Goal: Task Accomplishment & Management: Use online tool/utility

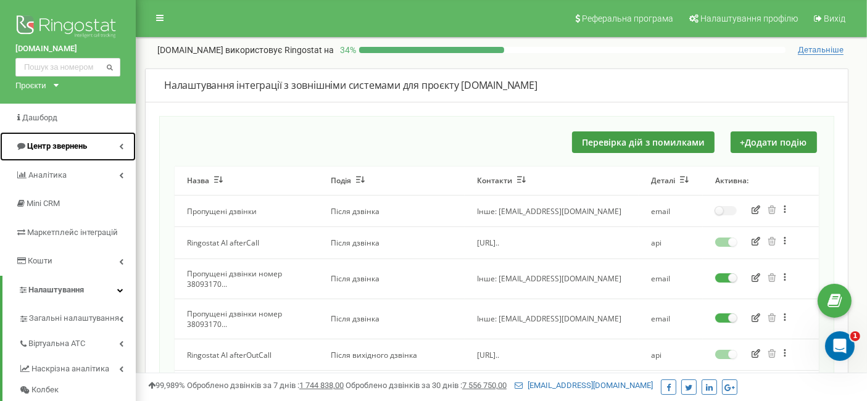
click at [125, 142] on link "Центр звернень" at bounding box center [68, 146] width 136 height 29
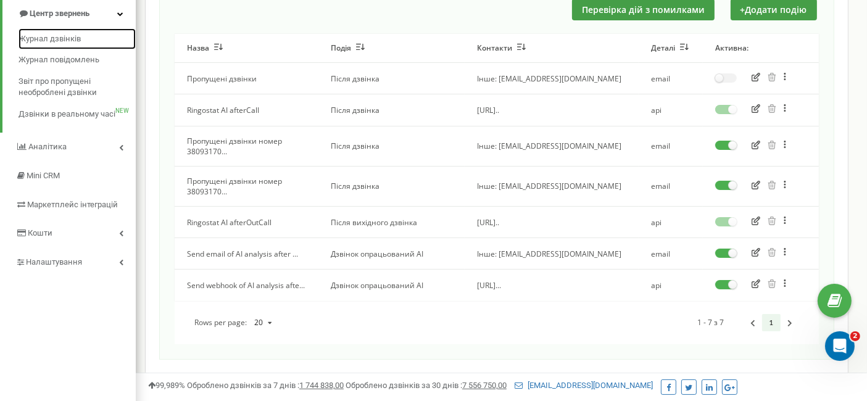
scroll to position [137, 0]
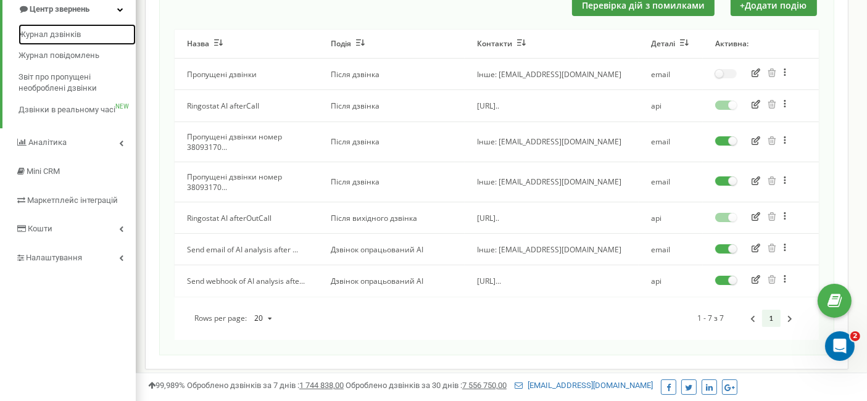
click at [726, 277] on label at bounding box center [726, 276] width 22 height 1
click at [0, 0] on input "checkbox" at bounding box center [0, 0] width 0 height 0
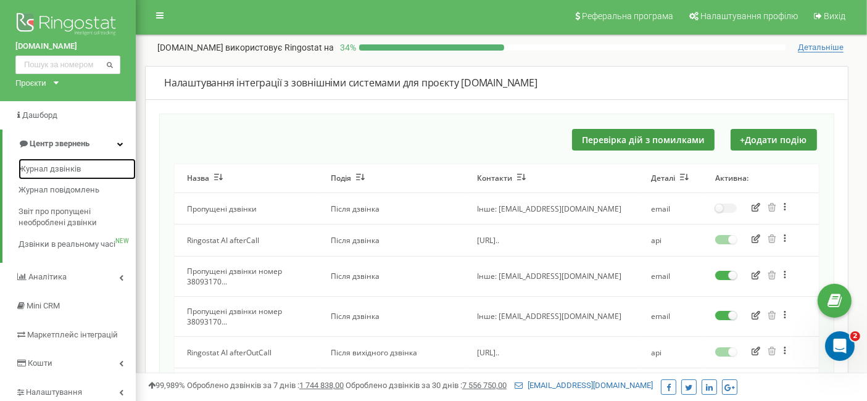
scroll to position [0, 0]
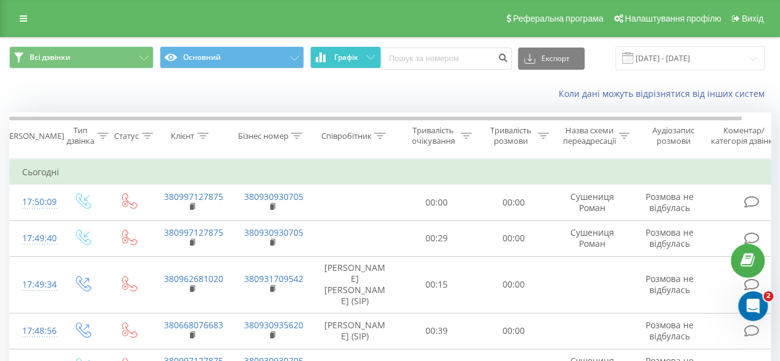
click at [370, 57] on icon at bounding box center [370, 57] width 9 height 4
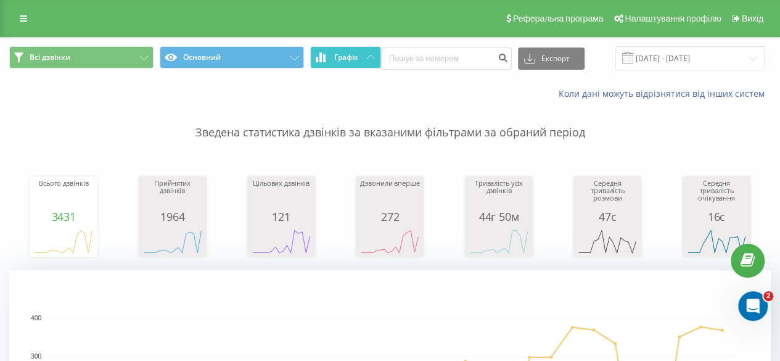
click at [372, 52] on button "Графік" at bounding box center [345, 57] width 71 height 22
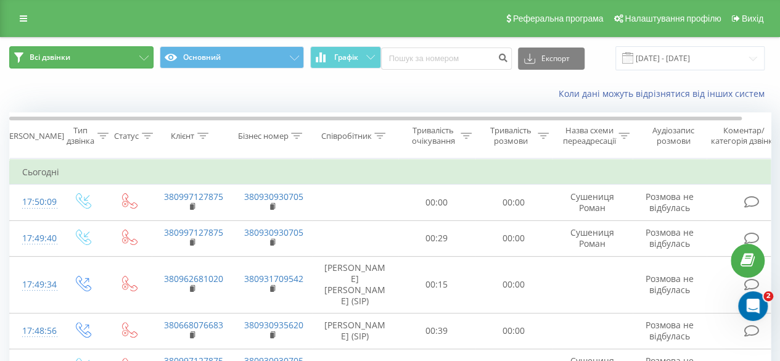
click at [142, 59] on icon at bounding box center [143, 58] width 9 height 5
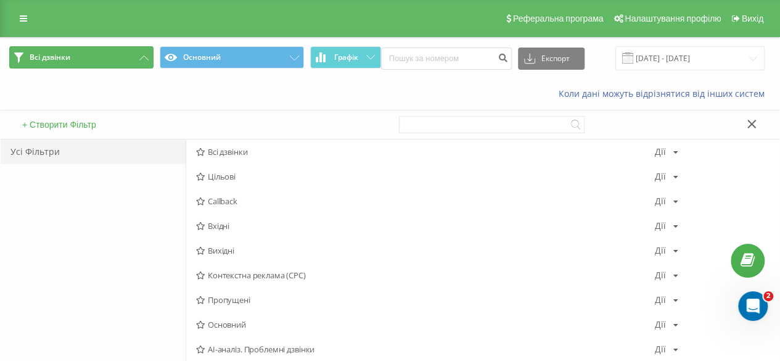
click at [143, 58] on icon at bounding box center [143, 58] width 9 height 5
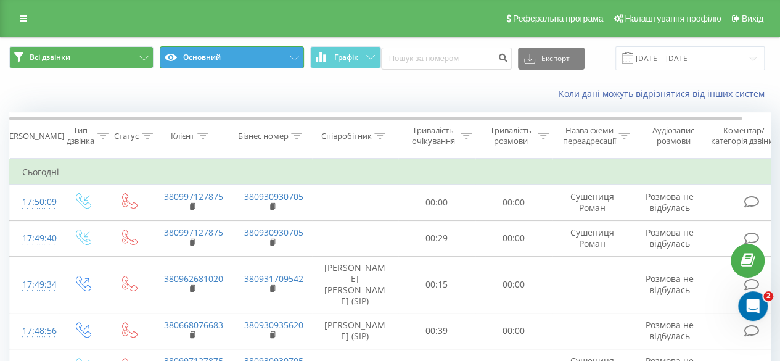
click at [295, 56] on icon at bounding box center [294, 58] width 9 height 5
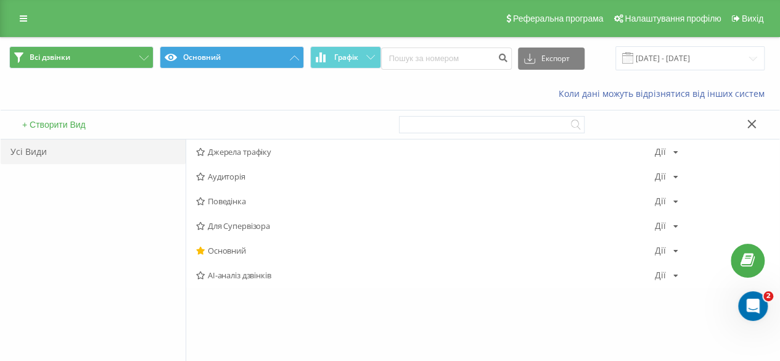
click at [247, 272] on span "AI-аналіз дзвінків" at bounding box center [425, 275] width 459 height 9
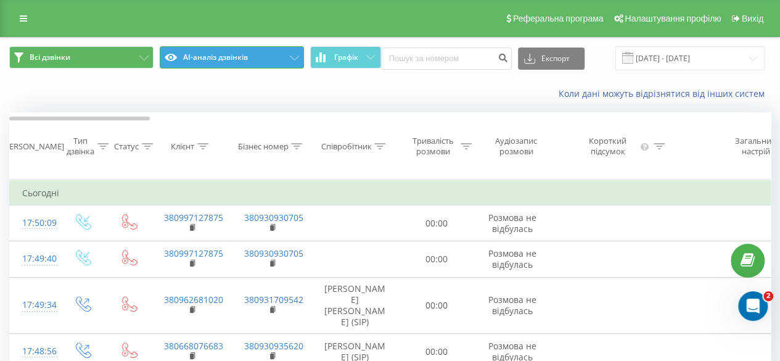
click at [293, 56] on icon at bounding box center [294, 58] width 9 height 5
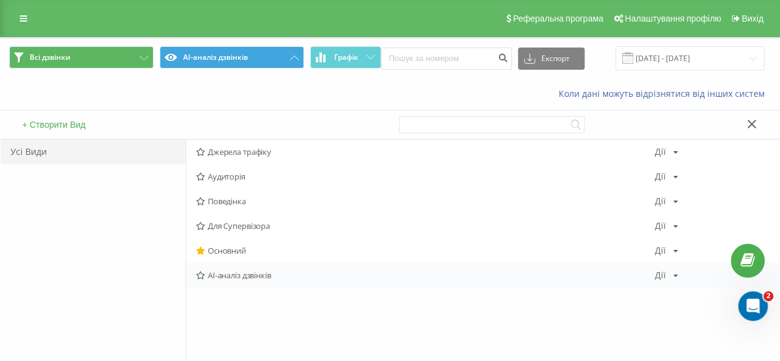
click at [677, 271] on div "AI-аналіз дзвінків Дії Редагувати Копіювати Видалити За замовчуванням Поділитися" at bounding box center [482, 275] width 593 height 25
click at [676, 275] on icon at bounding box center [676, 275] width 5 height 7
drag, startPoint x: 134, startPoint y: 275, endPoint x: 118, endPoint y: 233, distance: 45.3
click at [130, 278] on div "Усі Види" at bounding box center [93, 284] width 185 height 291
click at [751, 120] on icon at bounding box center [752, 124] width 9 height 9
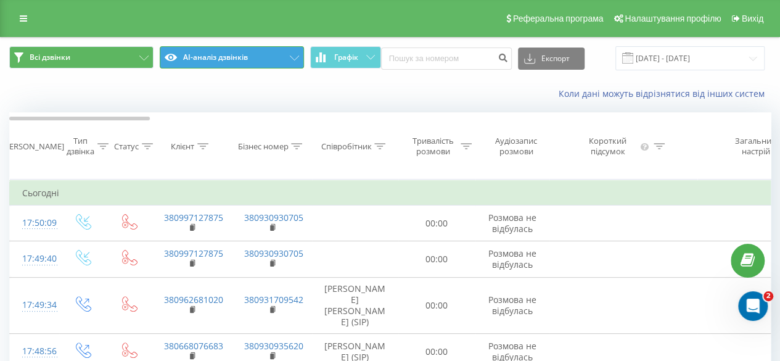
click at [296, 57] on icon at bounding box center [294, 58] width 9 height 5
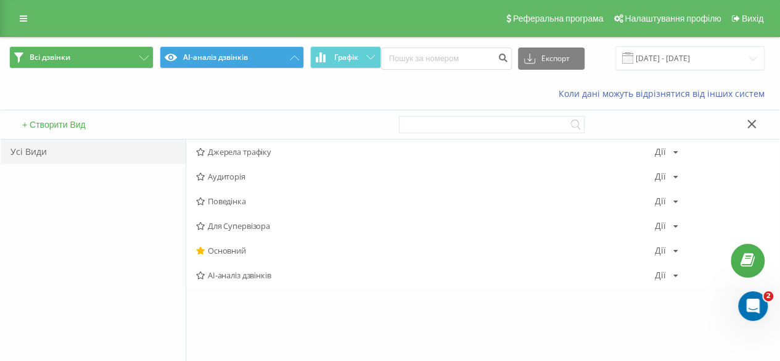
click at [43, 123] on button "+ Створити Вид" at bounding box center [54, 124] width 71 height 11
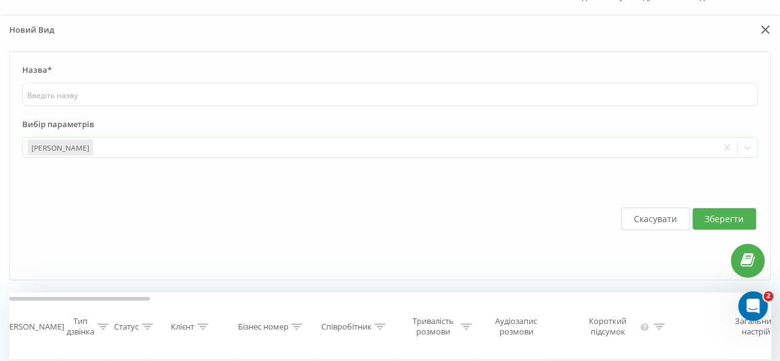
scroll to position [62, 0]
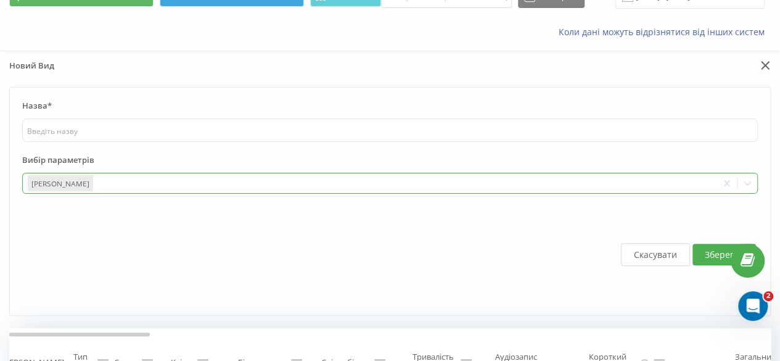
click at [747, 181] on div "Дата дзвінка" at bounding box center [390, 183] width 736 height 21
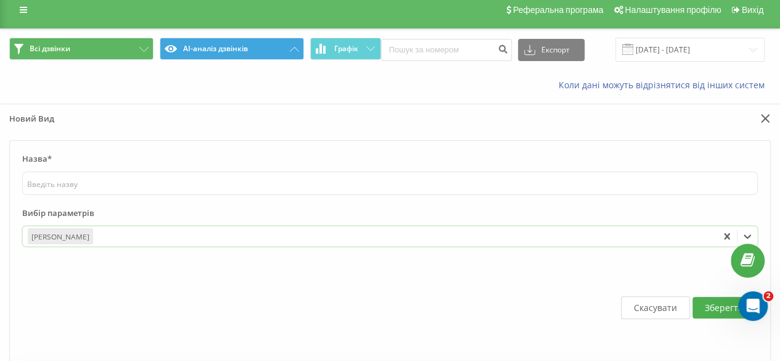
scroll to position [0, 0]
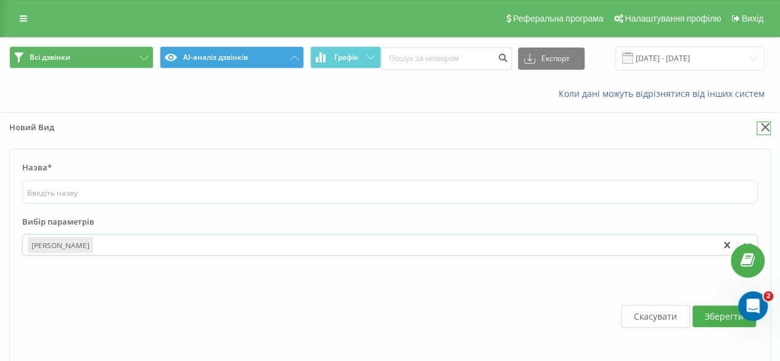
click at [767, 127] on icon at bounding box center [765, 127] width 9 height 9
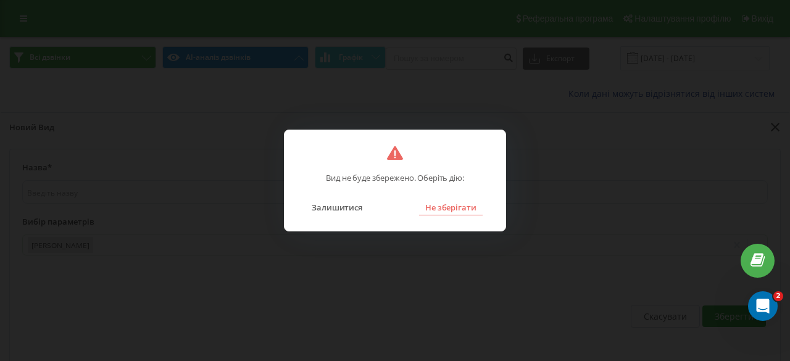
click at [468, 204] on button "Не зберігати" at bounding box center [451, 207] width 64 height 16
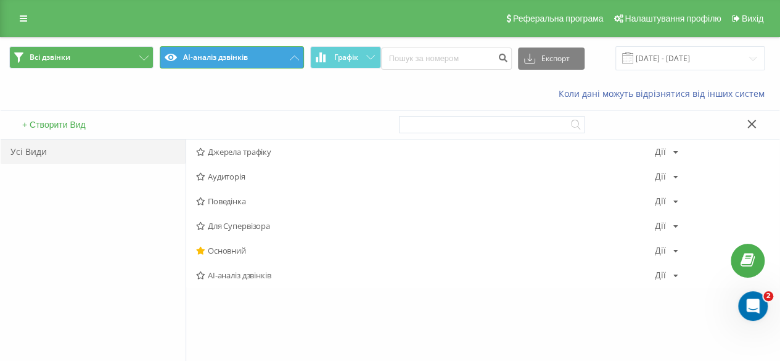
click at [296, 61] on button "AI-аналіз дзвінків" at bounding box center [232, 57] width 144 height 22
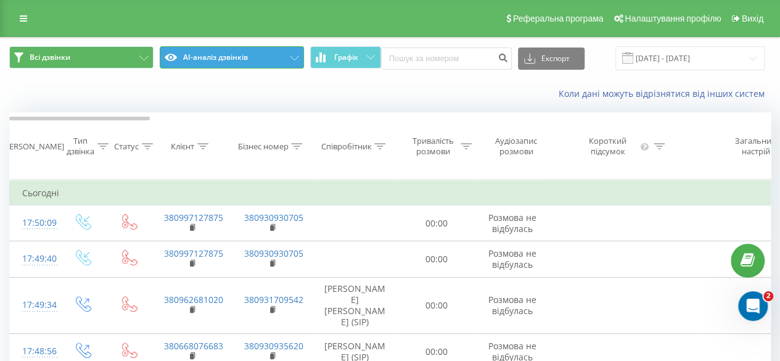
click at [296, 61] on button "AI-аналіз дзвінків" at bounding box center [232, 57] width 144 height 22
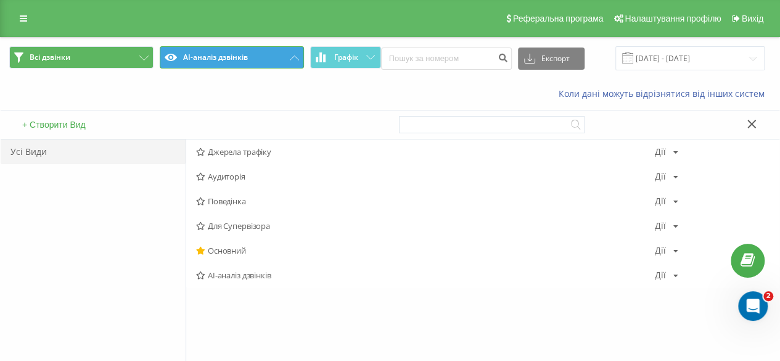
click at [296, 61] on button "AI-аналіз дзвінків" at bounding box center [232, 57] width 144 height 22
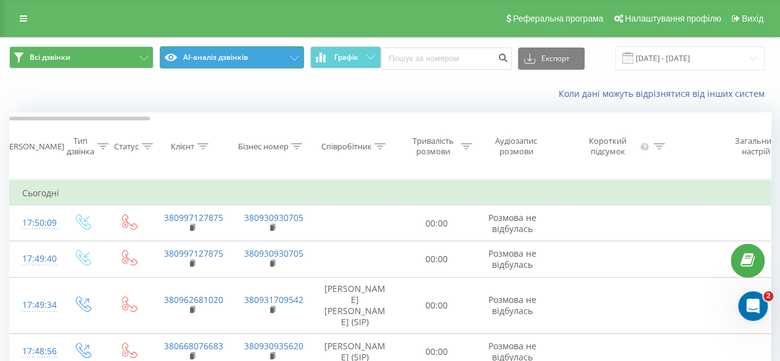
click at [296, 61] on button "AI-аналіз дзвінків" at bounding box center [232, 57] width 144 height 22
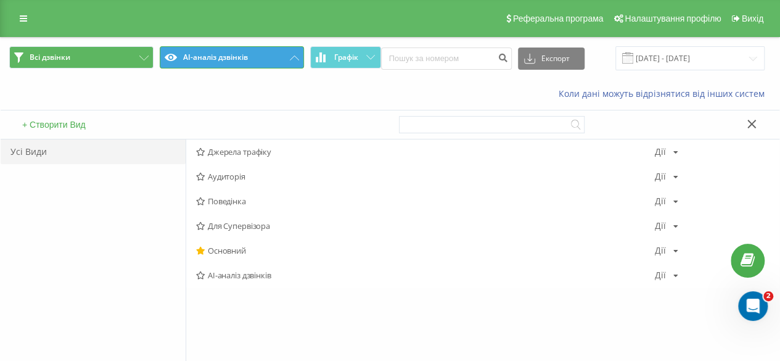
click at [296, 61] on button "AI-аналіз дзвінків" at bounding box center [232, 57] width 144 height 22
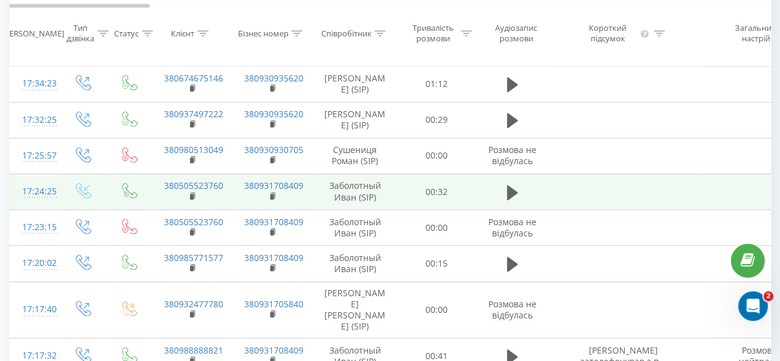
scroll to position [792, 0]
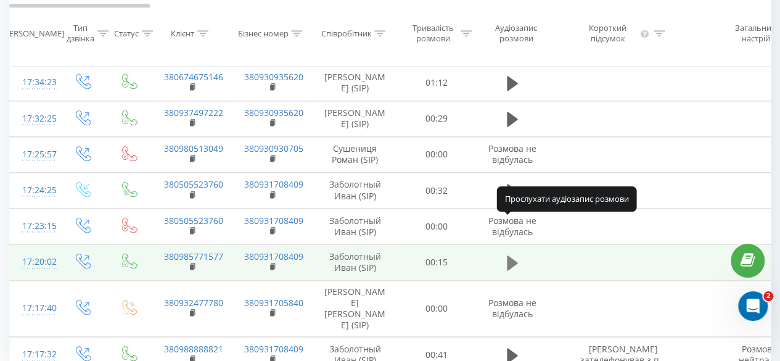
click at [510, 255] on icon at bounding box center [512, 262] width 11 height 15
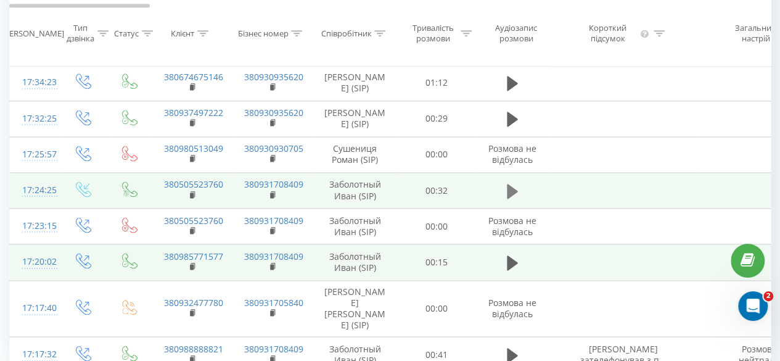
click at [512, 183] on icon at bounding box center [512, 190] width 11 height 15
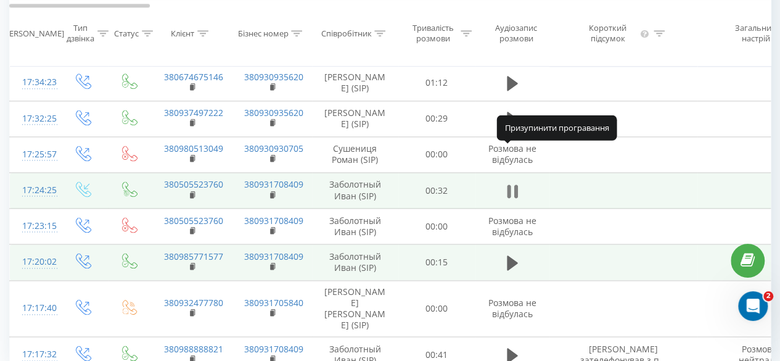
click at [514, 184] on icon at bounding box center [516, 191] width 4 height 14
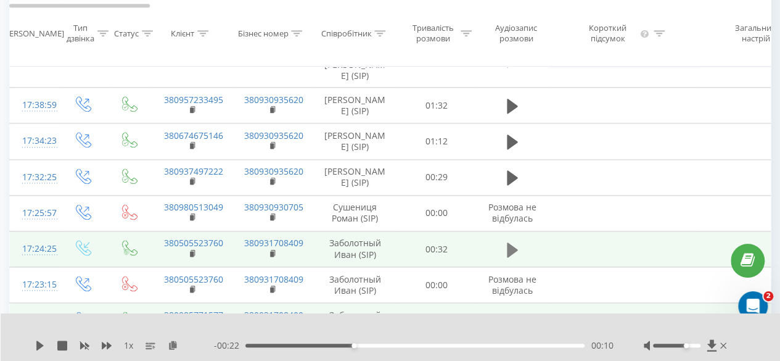
scroll to position [730, 0]
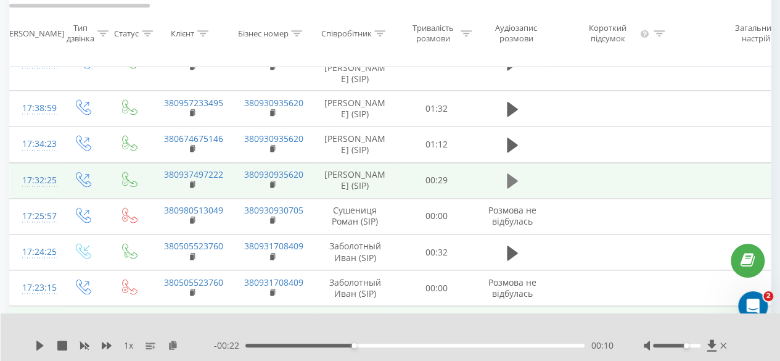
click at [510, 173] on icon at bounding box center [512, 180] width 11 height 15
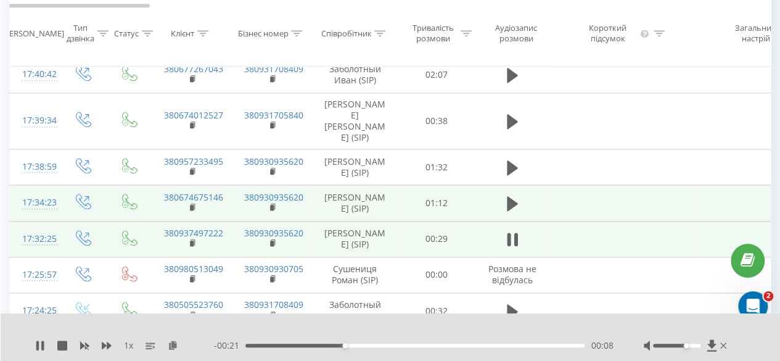
scroll to position [669, 0]
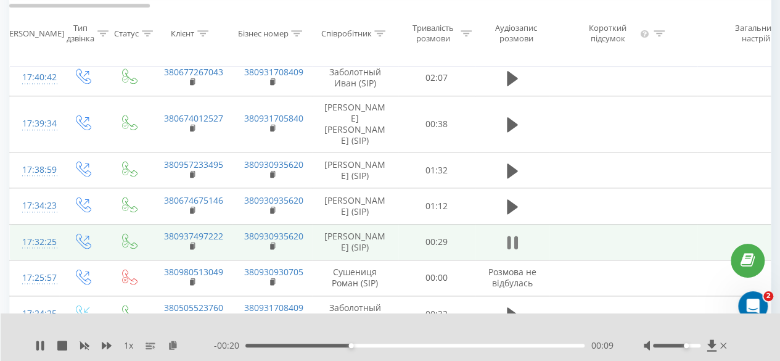
click at [514, 236] on icon at bounding box center [516, 243] width 4 height 14
click at [514, 235] on icon at bounding box center [512, 242] width 11 height 15
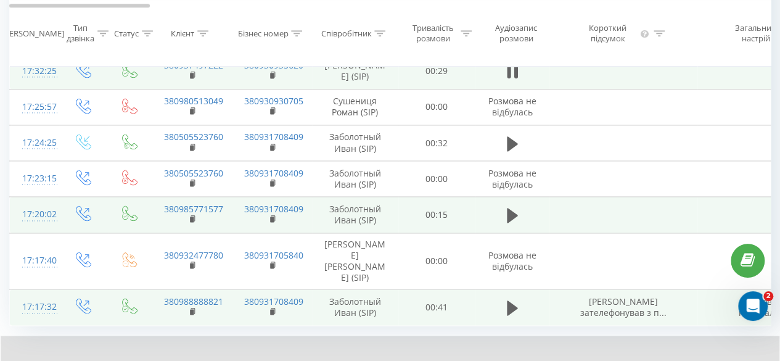
scroll to position [840, 0]
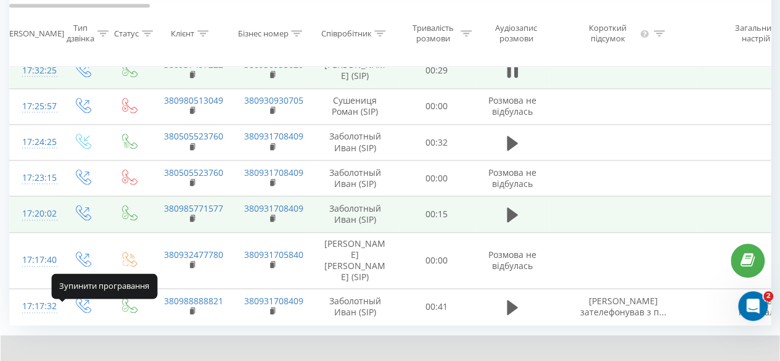
click at [58, 360] on icon at bounding box center [62, 367] width 10 height 10
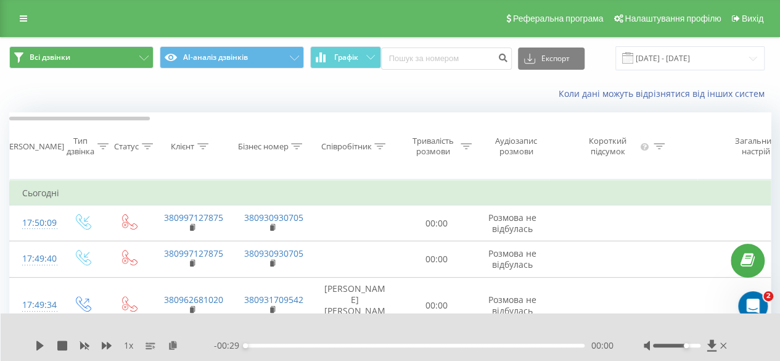
scroll to position [0, 761]
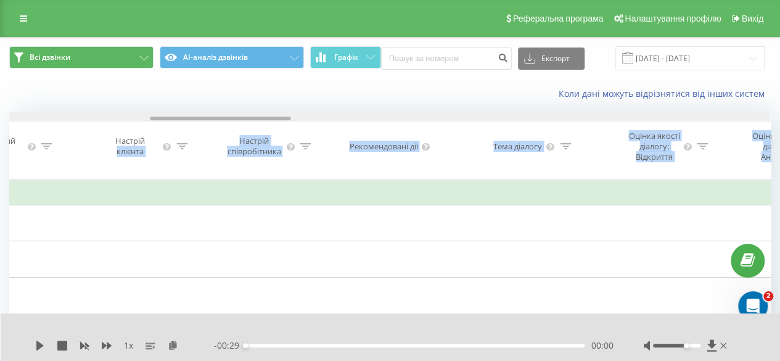
drag, startPoint x: 101, startPoint y: 120, endPoint x: 154, endPoint y: 120, distance: 52.4
click at [166, 122] on div "Дата дзвінка Тип дзвінка Статус Клієнт Бізнес номер Співробітник Тривалість роз…" at bounding box center [390, 145] width 762 height 67
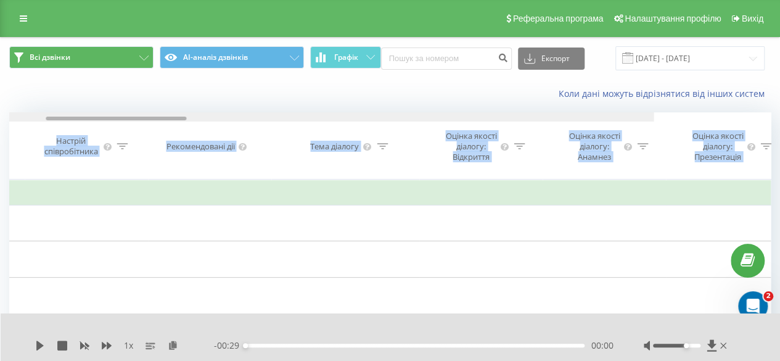
scroll to position [0, 0]
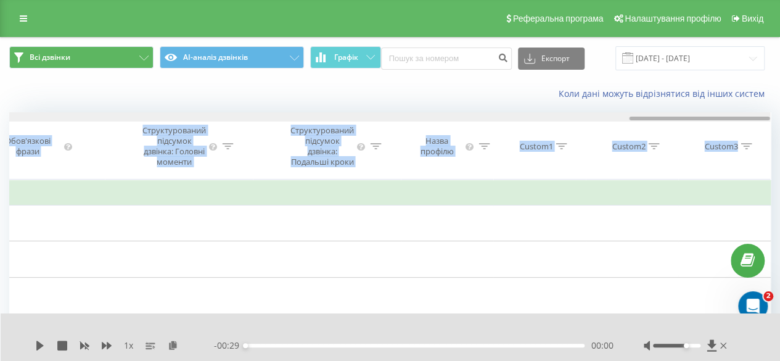
drag, startPoint x: 171, startPoint y: 118, endPoint x: 690, endPoint y: 137, distance: 518.5
click at [672, 152] on div "Дата дзвінка Тип дзвінка Статус Клієнт Бізнес номер Співробітник Тривалість роз…" at bounding box center [390, 145] width 762 height 67
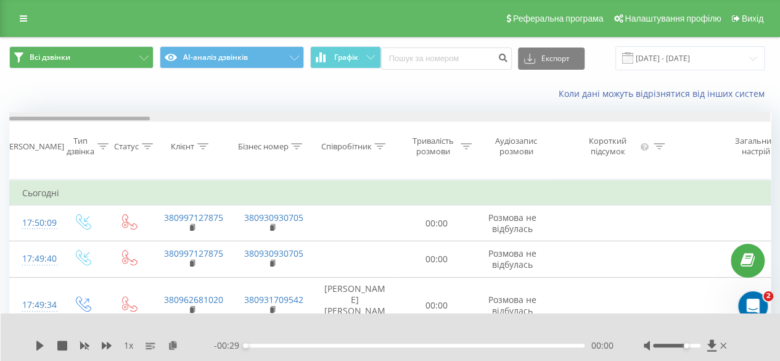
drag, startPoint x: 661, startPoint y: 117, endPoint x: 0, endPoint y: 141, distance: 661.1
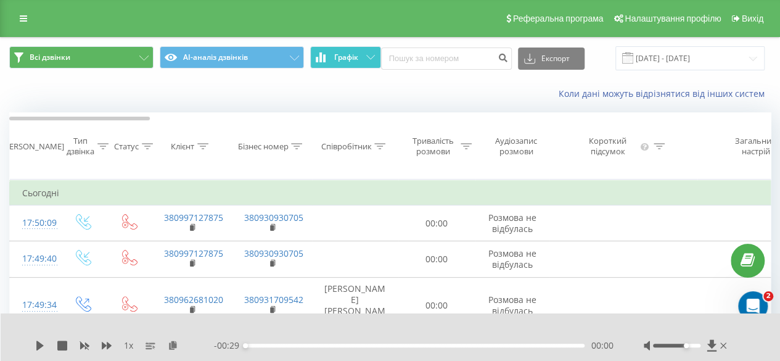
click at [379, 55] on button "Графік" at bounding box center [345, 57] width 71 height 22
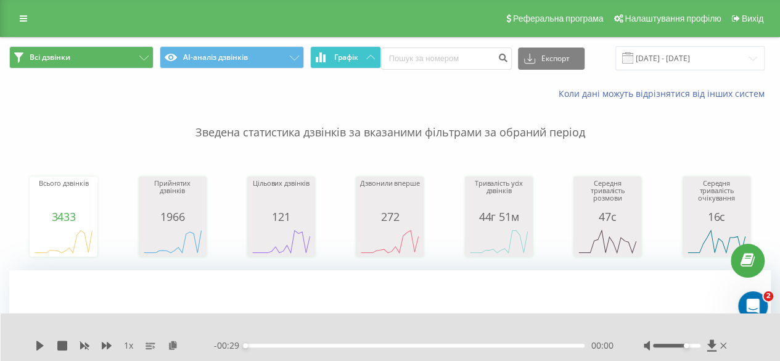
click at [376, 56] on button "Графік" at bounding box center [345, 57] width 71 height 22
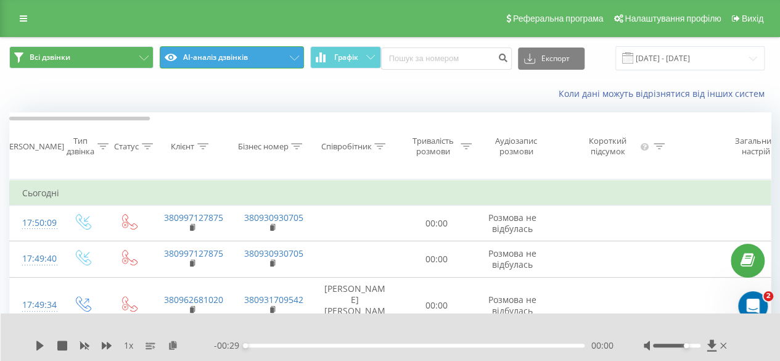
click at [299, 55] on button "AI-аналіз дзвінків" at bounding box center [232, 57] width 144 height 22
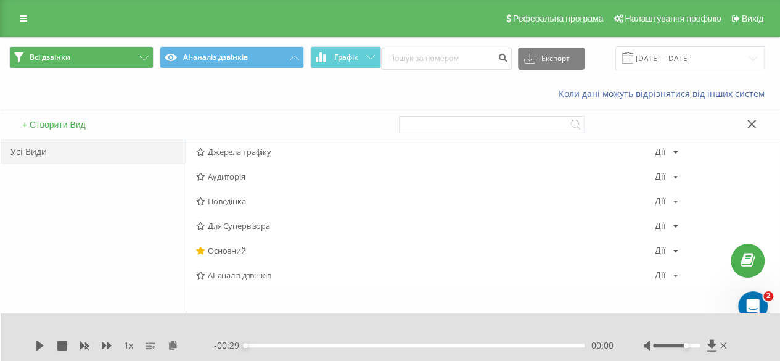
click at [240, 274] on span "AI-аналіз дзвінків" at bounding box center [425, 275] width 459 height 9
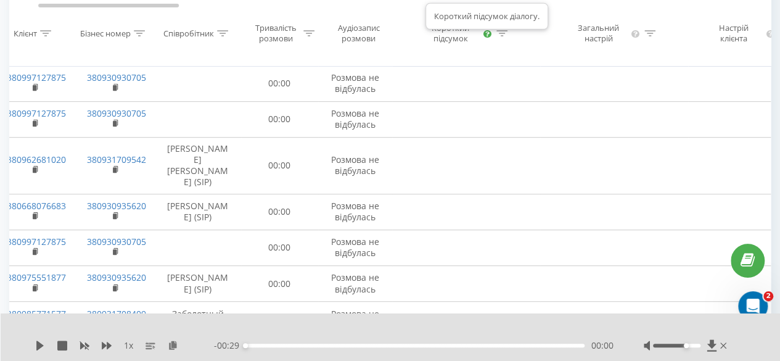
click at [487, 38] on icon at bounding box center [487, 34] width 8 height 8
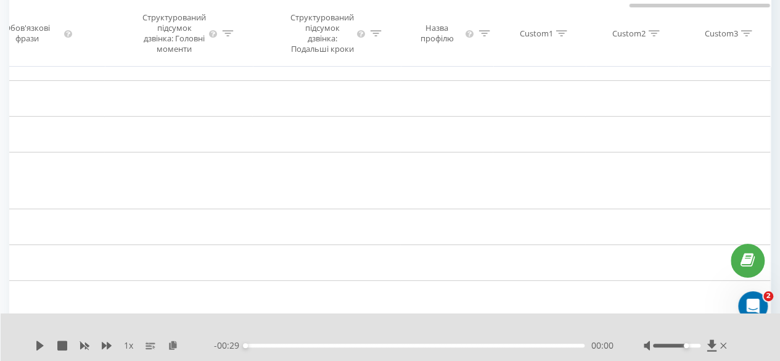
click at [557, 36] on icon at bounding box center [561, 33] width 11 height 6
click at [661, 61] on th "Custom2" at bounding box center [632, 34] width 93 height 67
click at [507, 165] on button "Скасувати" at bounding box center [511, 156] width 52 height 15
